Goal: Use online tool/utility: Utilize a website feature to perform a specific function

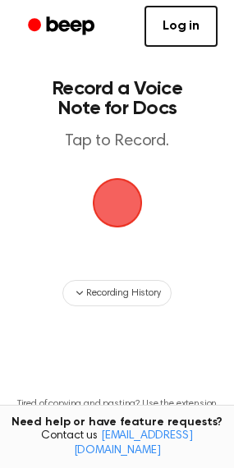
click at [129, 184] on span "button" at bounding box center [117, 203] width 56 height 56
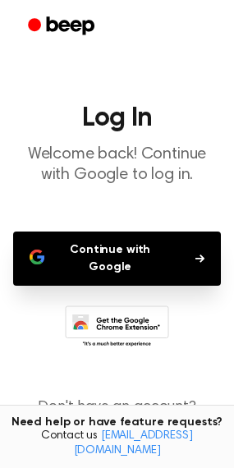
scroll to position [34, 0]
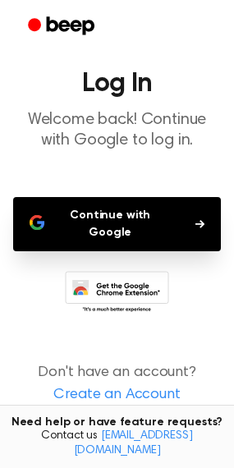
click at [120, 385] on link "Create an Account" at bounding box center [116, 395] width 201 height 22
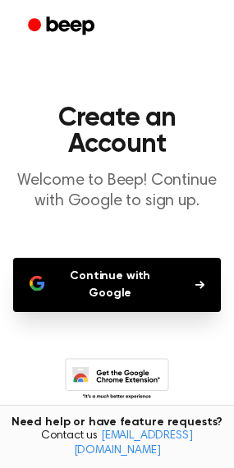
scroll to position [87, 0]
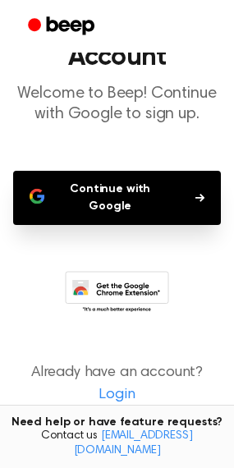
click at [139, 190] on button "Continue with Google" at bounding box center [117, 198] width 208 height 54
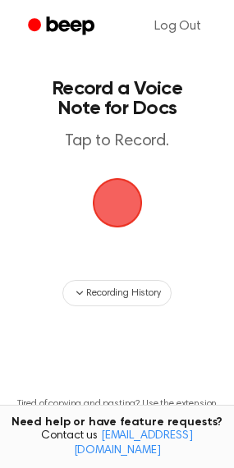
click at [123, 217] on span "button" at bounding box center [117, 203] width 56 height 56
click at [123, 218] on span "button" at bounding box center [116, 202] width 53 height 53
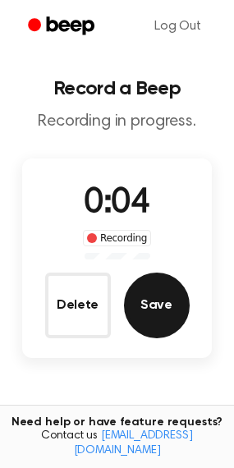
click at [174, 295] on button "Save" at bounding box center [157, 305] width 66 height 66
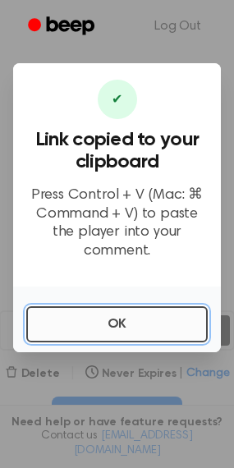
click at [162, 311] on button "OK" at bounding box center [116, 324] width 181 height 36
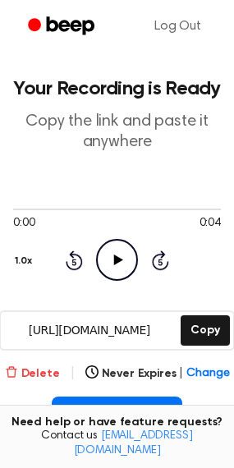
click at [41, 373] on button "Delete" at bounding box center [32, 373] width 55 height 17
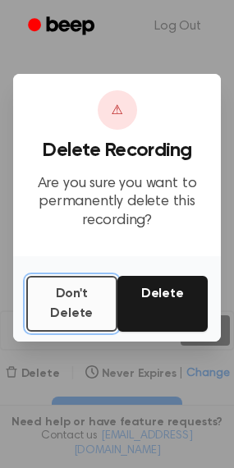
click at [94, 287] on button "Don't Delete" at bounding box center [71, 304] width 91 height 56
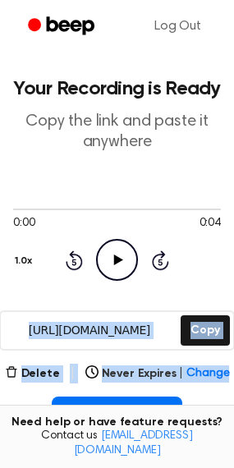
drag, startPoint x: 233, startPoint y: 227, endPoint x: 253, endPoint y: 364, distance: 139.3
click at [233, 364] on html "Log Out Your Recording is Ready Copy the link and paste it anywhere 0:00 0:04 1…" at bounding box center [117, 423] width 234 height 847
click at [124, 401] on button "Insert into Doc" at bounding box center [117, 414] width 130 height 36
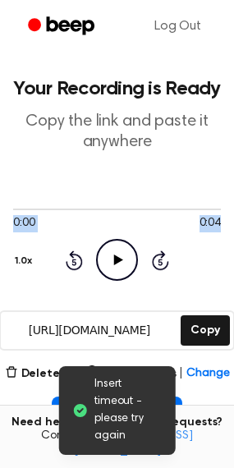
drag, startPoint x: 222, startPoint y: 210, endPoint x: 240, endPoint y: 305, distance: 96.9
click at [233, 305] on html "Log Out Insert timeout - please try again Your Recording is Ready Copy the link…" at bounding box center [117, 423] width 234 height 847
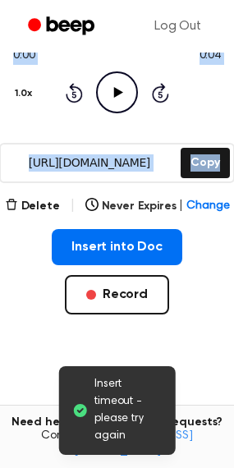
scroll to position [181, 0]
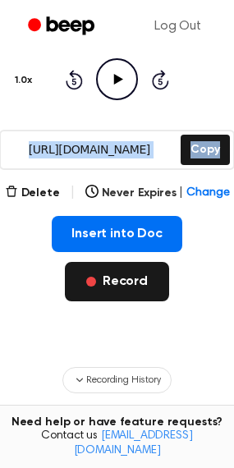
click at [131, 274] on button "Record" at bounding box center [117, 281] width 104 height 39
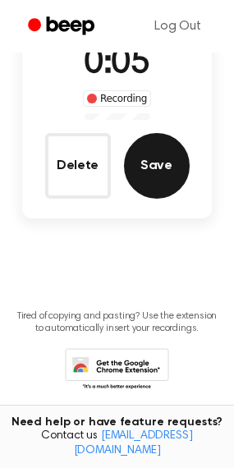
click at [158, 172] on button "Save" at bounding box center [157, 166] width 66 height 66
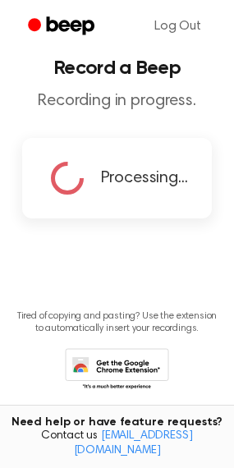
copy main "0:00 0:04 1.0x Rewind 5 seconds Play Audio Skip 5 seconds Copy"
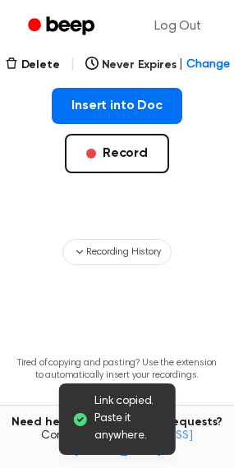
scroll to position [309, 0]
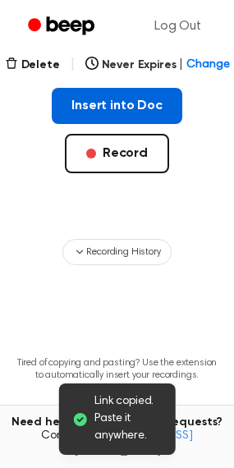
click at [148, 100] on button "Insert into Doc" at bounding box center [117, 106] width 130 height 36
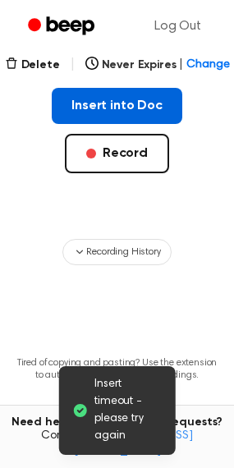
click at [148, 111] on button "Insert into Doc" at bounding box center [117, 106] width 130 height 36
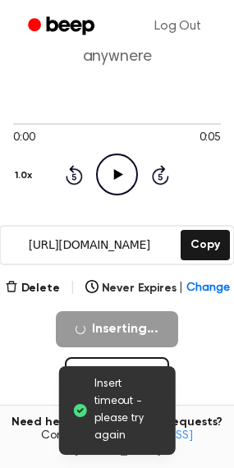
scroll to position [85, 0]
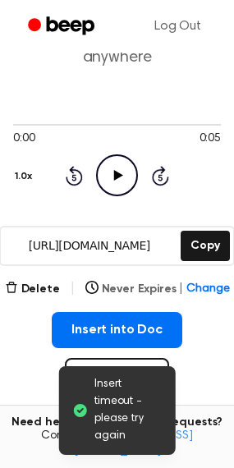
click at [202, 284] on span "Change" at bounding box center [207, 289] width 43 height 17
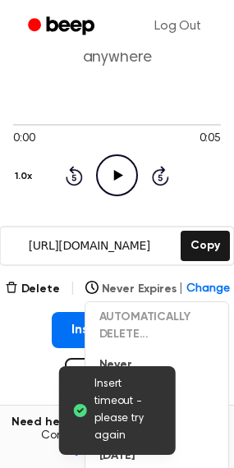
click at [135, 286] on button "Never Expires | Change" at bounding box center [157, 289] width 144 height 17
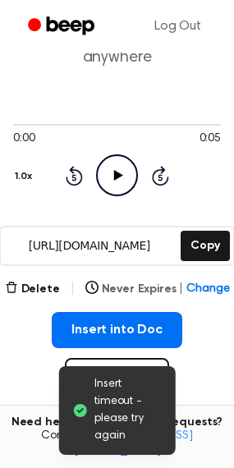
click at [135, 286] on button "Never Expires | Change" at bounding box center [157, 289] width 144 height 17
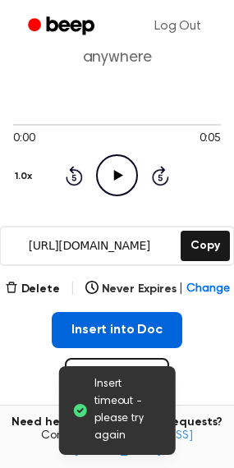
click at [70, 329] on button "Insert into Doc" at bounding box center [117, 330] width 130 height 36
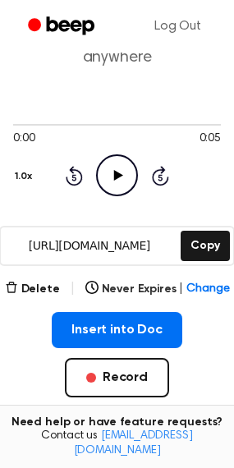
click at [112, 199] on div "0:00 0:05 1.0x Rewind 5 seconds Play Audio Skip 5 seconds" at bounding box center [117, 156] width 208 height 125
click at [112, 176] on icon "Play Audio" at bounding box center [117, 175] width 42 height 42
click at [112, 176] on icon "Pause Audio" at bounding box center [117, 175] width 42 height 42
click at [204, 285] on span "Change" at bounding box center [207, 289] width 43 height 17
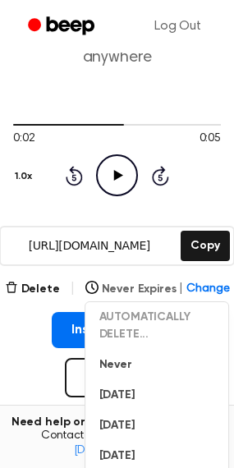
click at [204, 284] on span "Change" at bounding box center [207, 289] width 43 height 17
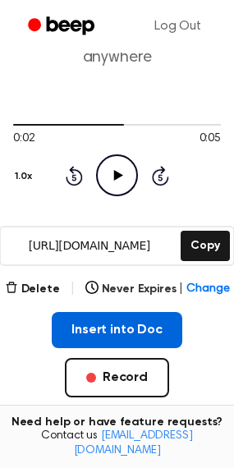
click at [144, 312] on button "Insert into Doc" at bounding box center [117, 330] width 130 height 36
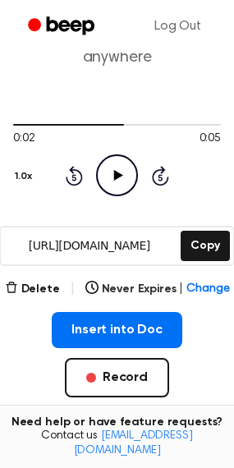
click at [137, 309] on div "Delete | Never Expires | Change Insert into Doc Record" at bounding box center [117, 364] width 208 height 171
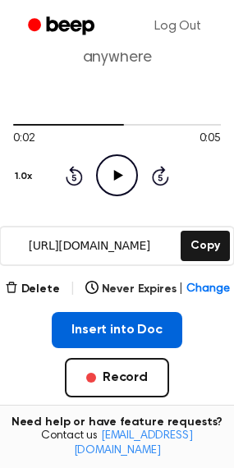
click at [137, 325] on button "Insert into Doc" at bounding box center [117, 330] width 130 height 36
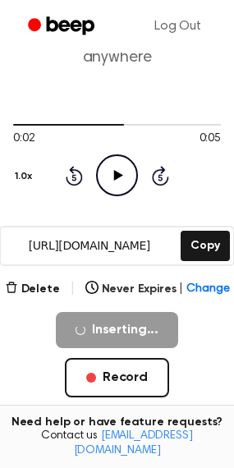
click at [121, 177] on icon "Play Audio" at bounding box center [117, 175] width 42 height 42
click at [121, 177] on icon "Pause Audio" at bounding box center [117, 175] width 42 height 42
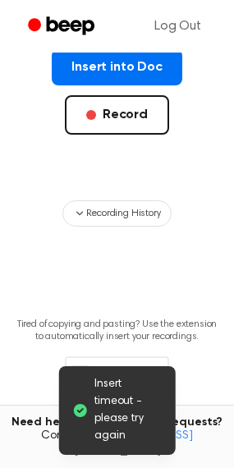
scroll to position [378, 0]
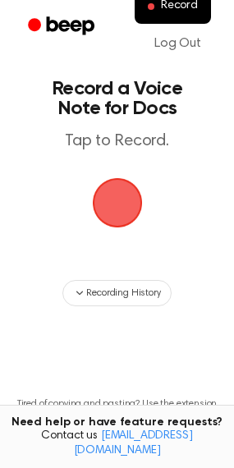
click at [102, 188] on span "button" at bounding box center [117, 203] width 72 height 72
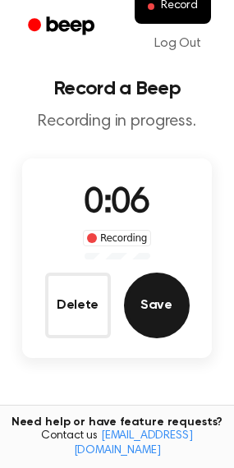
click at [145, 309] on button "Save" at bounding box center [157, 305] width 66 height 66
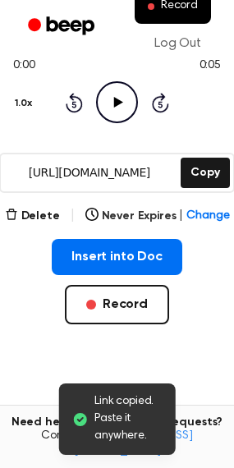
scroll to position [161, 0]
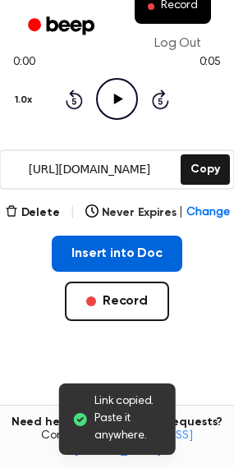
click at [126, 256] on button "Insert into Doc" at bounding box center [117, 254] width 130 height 36
